Goal: Task Accomplishment & Management: Manage account settings

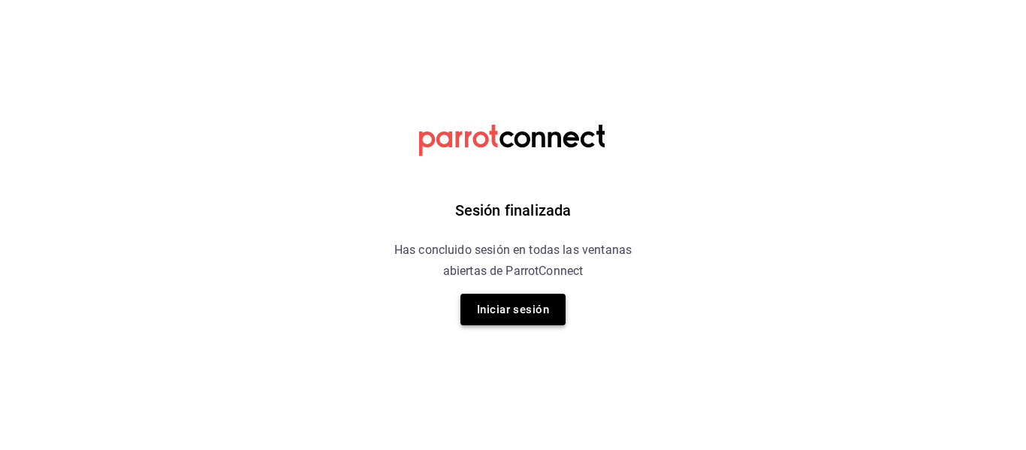
click at [486, 317] on button "Iniciar sesión" at bounding box center [512, 310] width 105 height 32
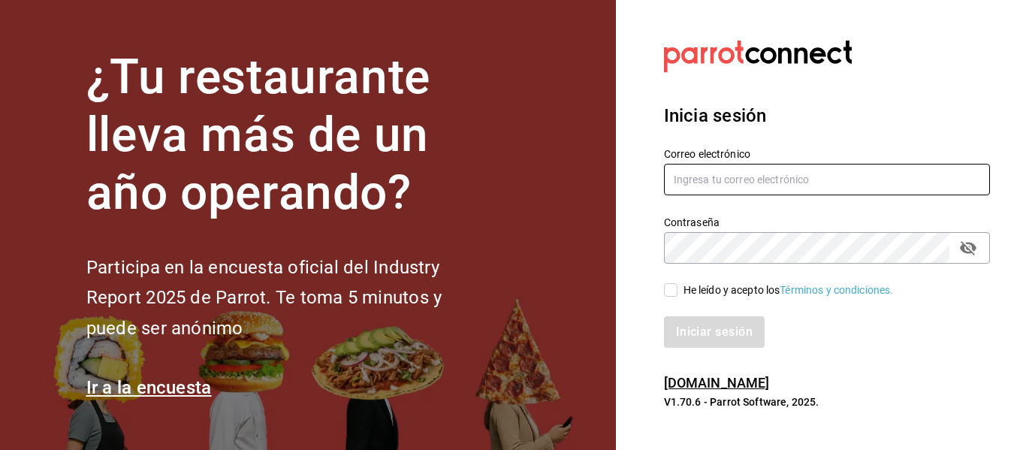
type input "[EMAIL_ADDRESS][DOMAIN_NAME]"
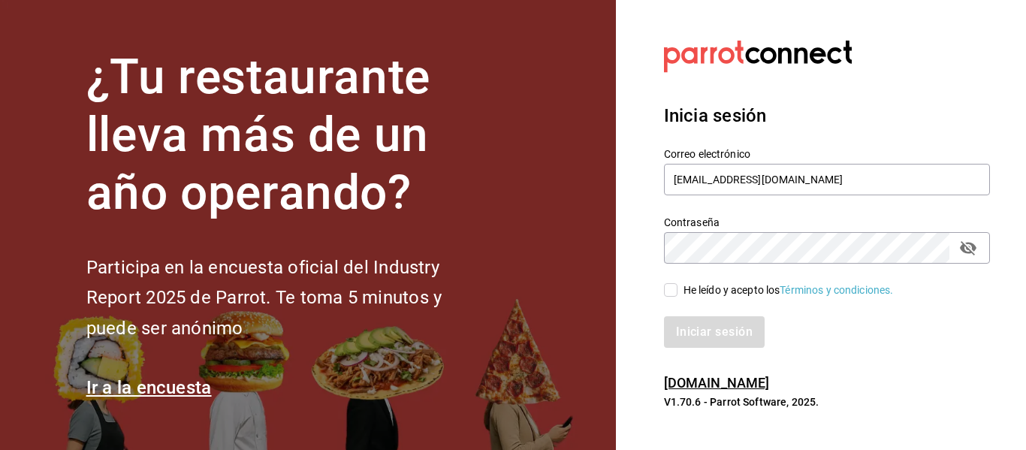
click at [667, 292] on input "He leído y acepto los Términos y condiciones." at bounding box center [671, 290] width 14 height 14
checkbox input "true"
click at [686, 326] on button "Iniciar sesión" at bounding box center [715, 332] width 102 height 32
